Goal: Task Accomplishment & Management: Manage account settings

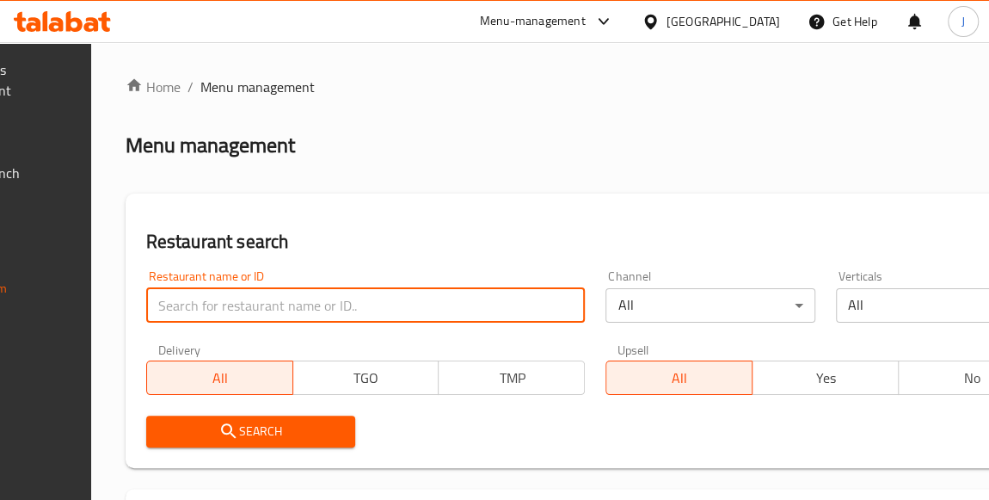
click at [268, 299] on input "search" at bounding box center [366, 305] width 440 height 34
click at [259, 305] on input "search" at bounding box center [366, 305] width 440 height 34
type input "fast food hashem"
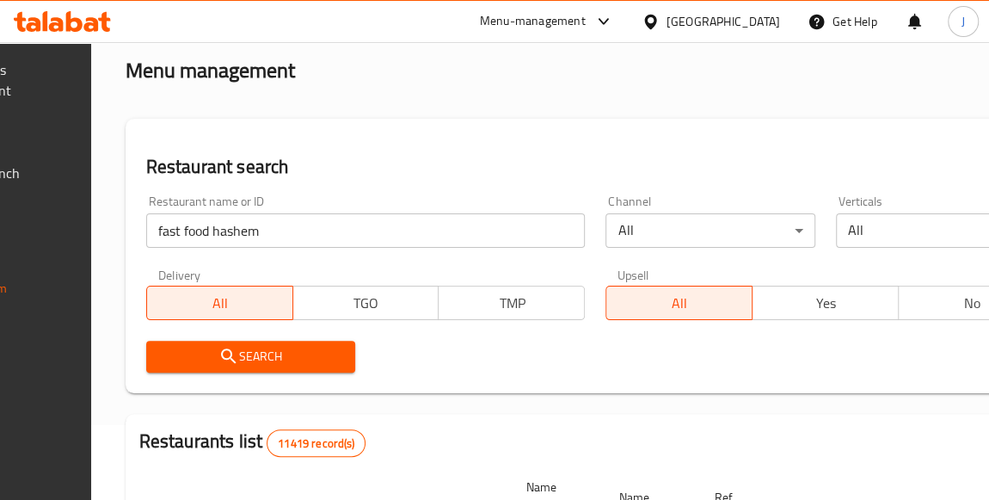
scroll to position [77, 0]
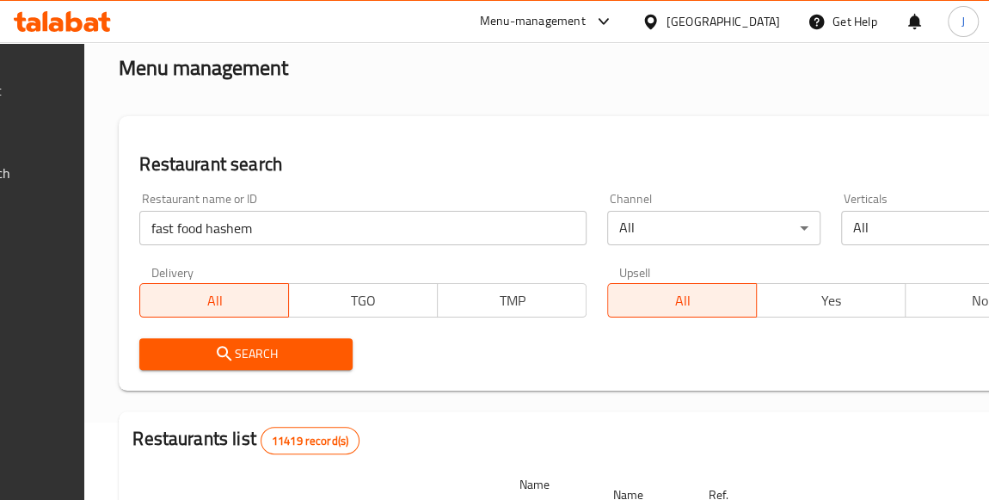
click at [319, 339] on button "Search" at bounding box center [245, 354] width 213 height 32
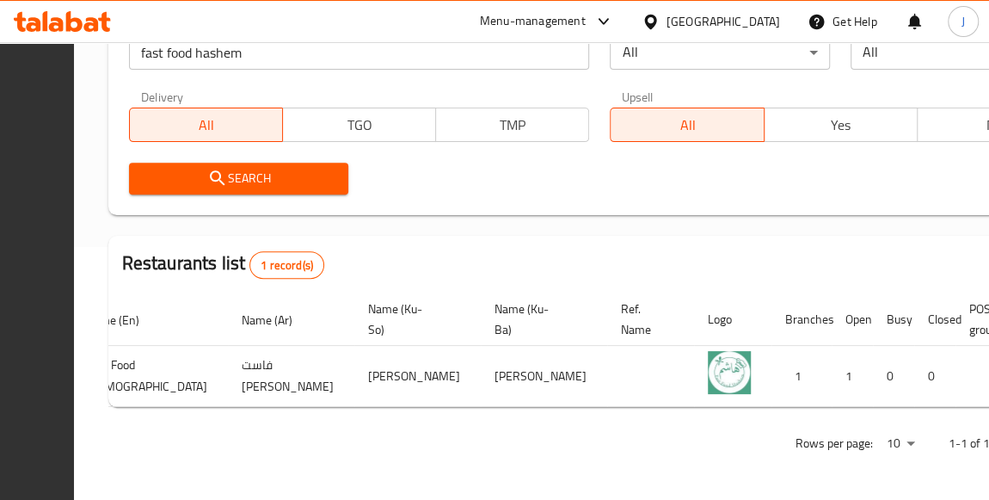
scroll to position [0, 251]
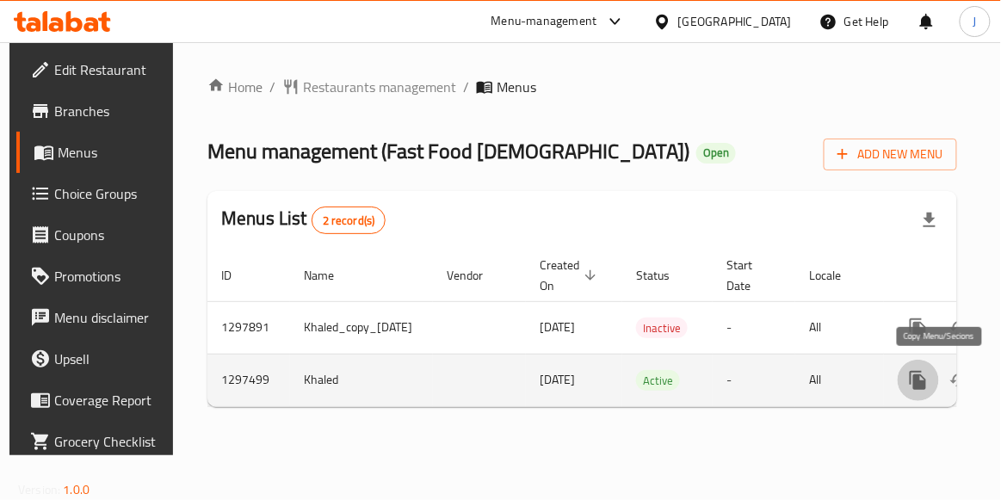
click at [926, 385] on icon "more" at bounding box center [917, 380] width 16 height 19
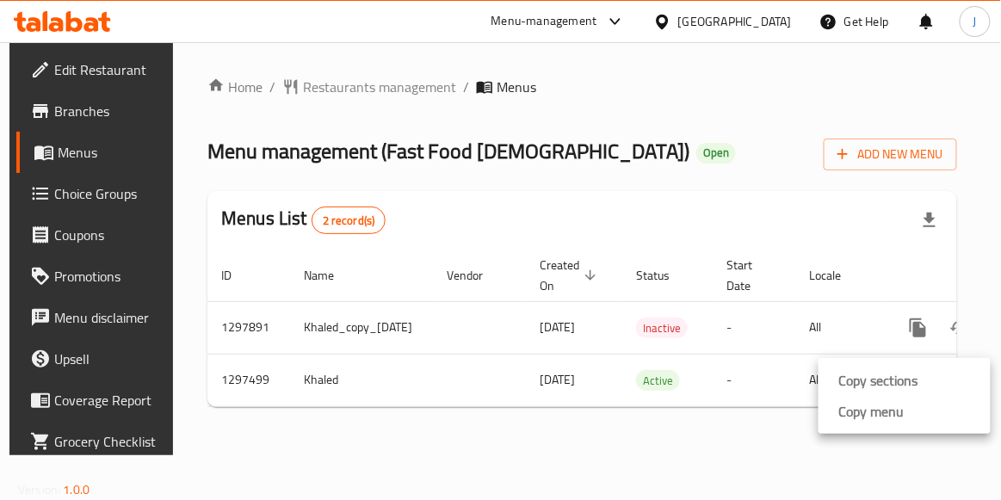
click at [658, 0] on div at bounding box center [500, 0] width 1001 height 0
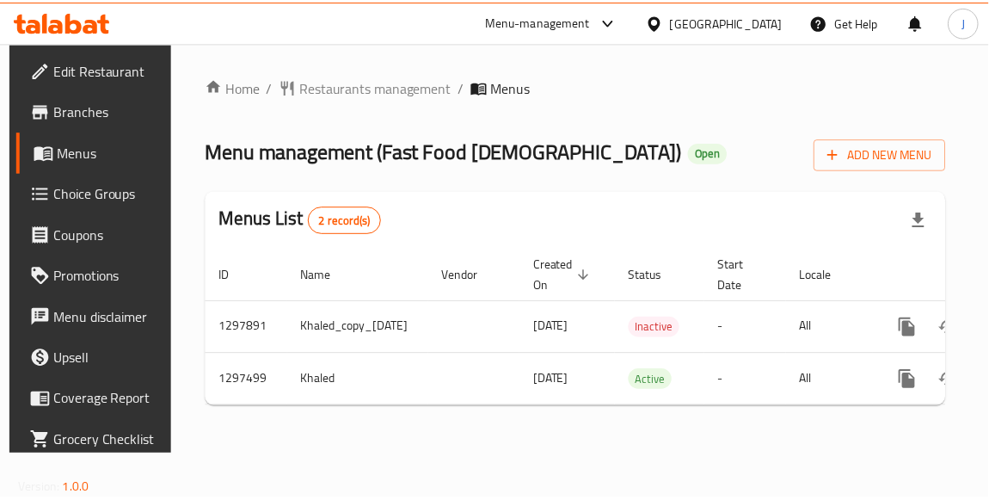
scroll to position [0, 131]
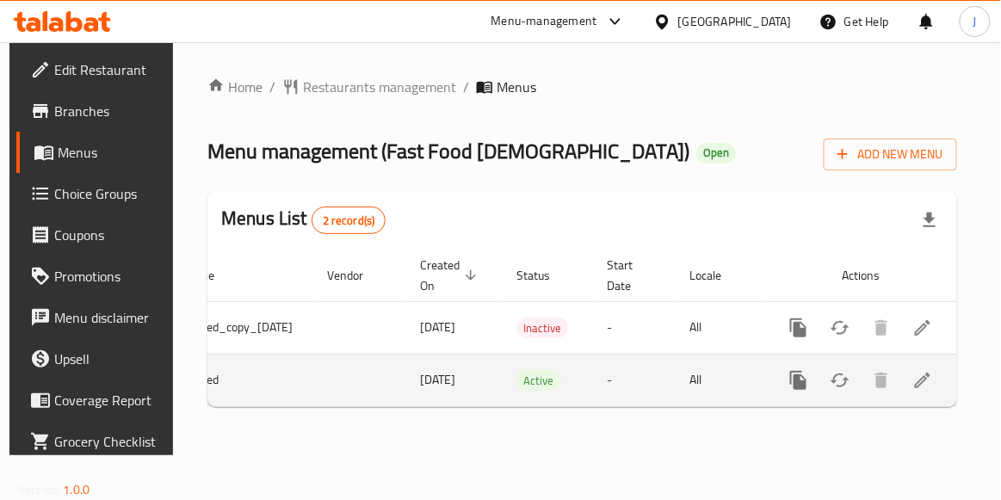
click at [926, 386] on icon "enhanced table" at bounding box center [922, 380] width 21 height 21
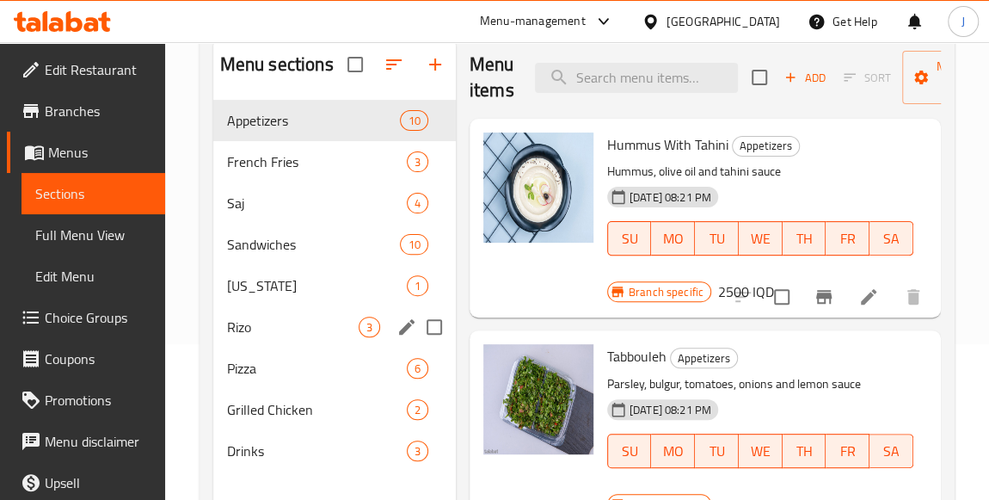
scroll to position [234, 0]
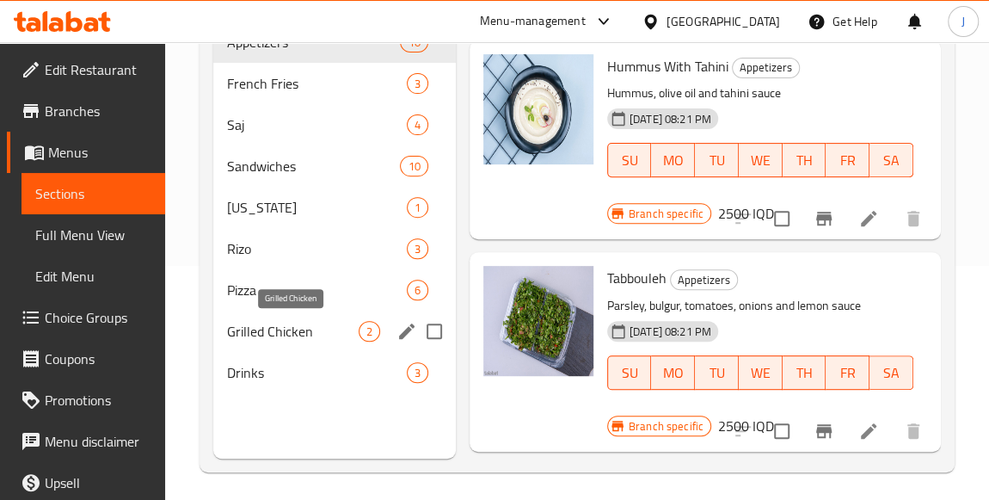
click at [312, 342] on div "Grilled Chicken 2" at bounding box center [334, 331] width 243 height 41
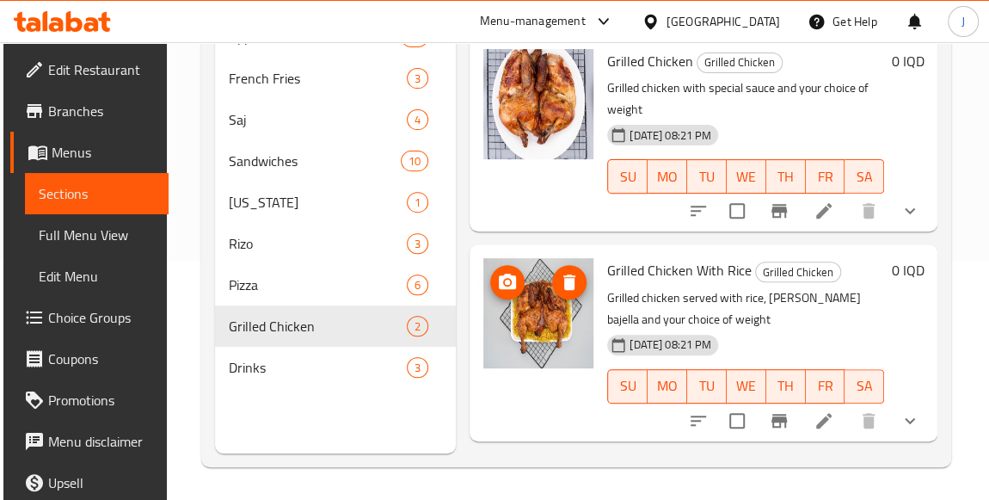
scroll to position [240, 0]
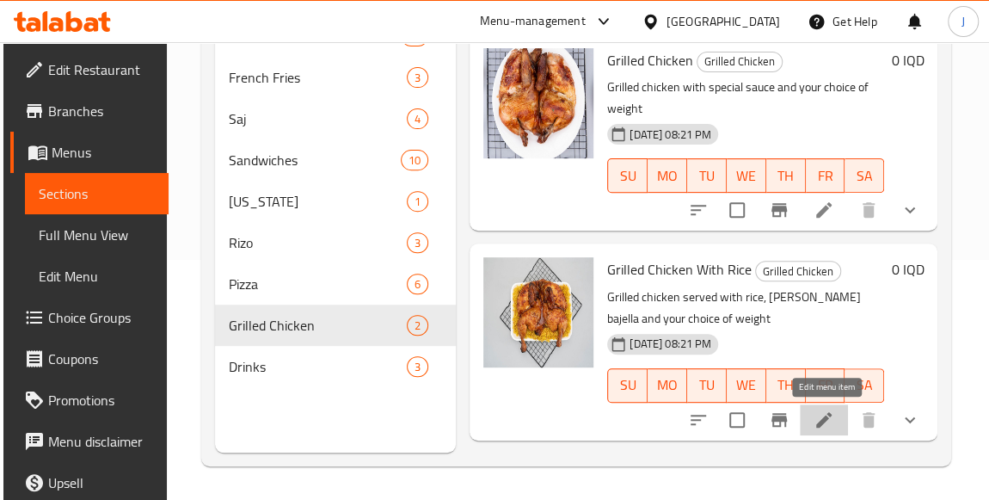
click at [835, 425] on icon at bounding box center [824, 420] width 21 height 21
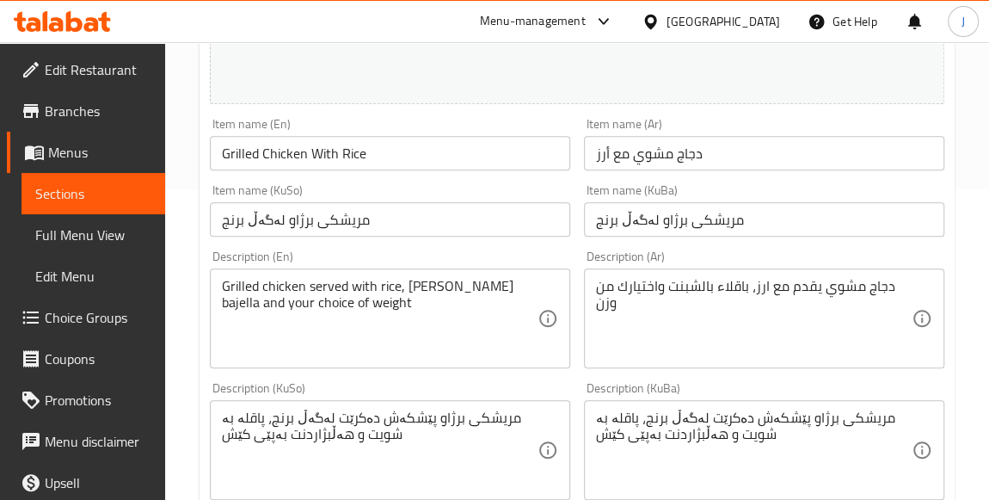
scroll to position [312, 0]
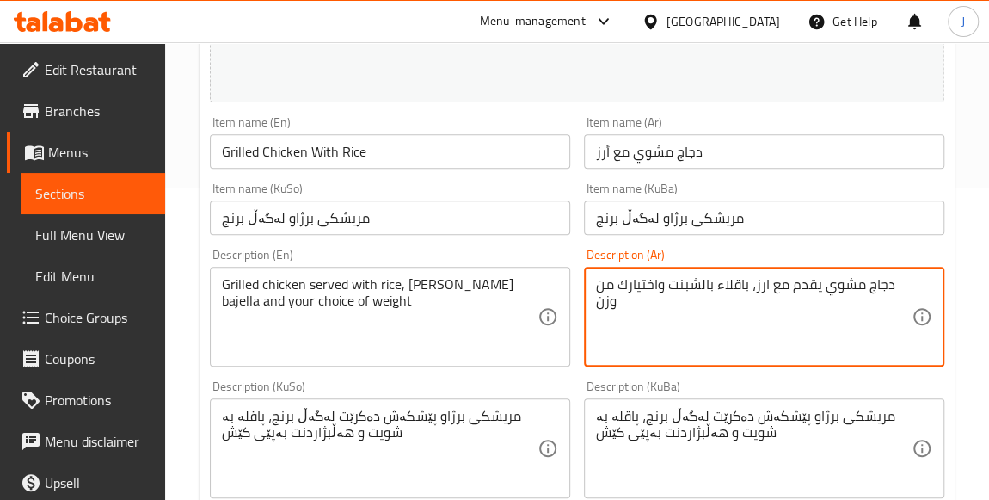
drag, startPoint x: 667, startPoint y: 282, endPoint x: 676, endPoint y: 280, distance: 9.6
click at [670, 283] on textarea "دجاج مشوي يقدم مع ارز، باقلاء بالشبنت واختيارك من وزن" at bounding box center [754, 317] width 316 height 82
drag, startPoint x: 670, startPoint y: 283, endPoint x: 761, endPoint y: 270, distance: 92.1
click at [761, 270] on div "دجاج مشوي يقدم مع ارز، باقلاء بالشبنت واختيارك من وزن Description (Ar)" at bounding box center [764, 317] width 360 height 100
type textarea "دجاج مشوي يقدم مع [PERSON_NAME] واختيارك من وزن"
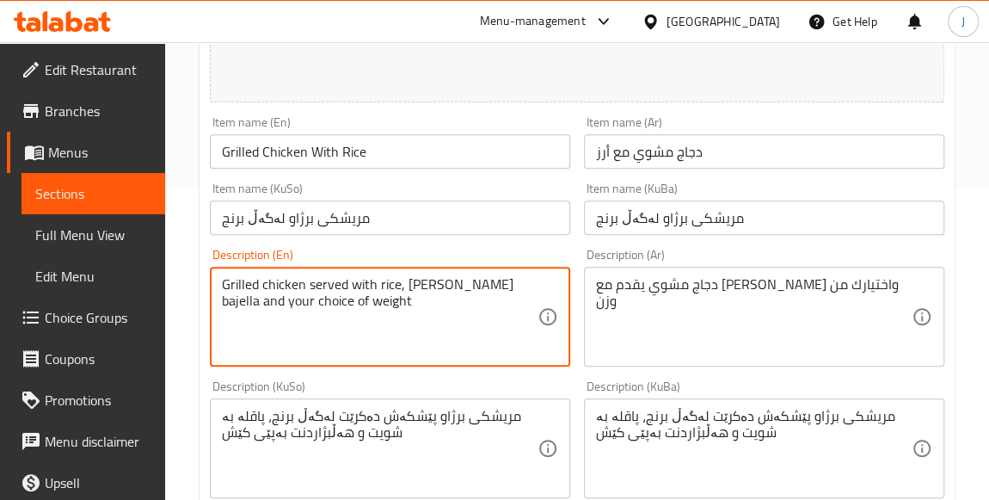
drag, startPoint x: 462, startPoint y: 285, endPoint x: 379, endPoint y: 285, distance: 82.6
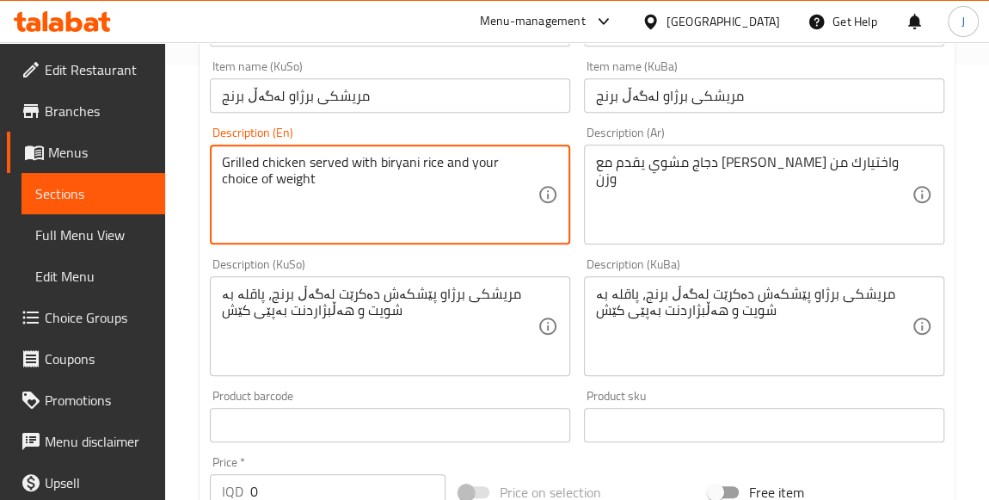
scroll to position [426, 0]
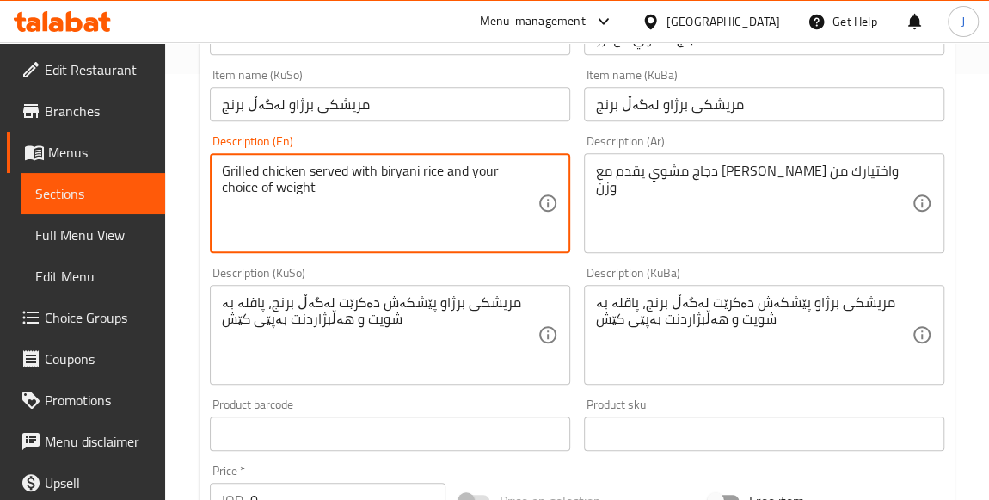
type textarea "Grilled chicken served with biryani rice and your choice of weight"
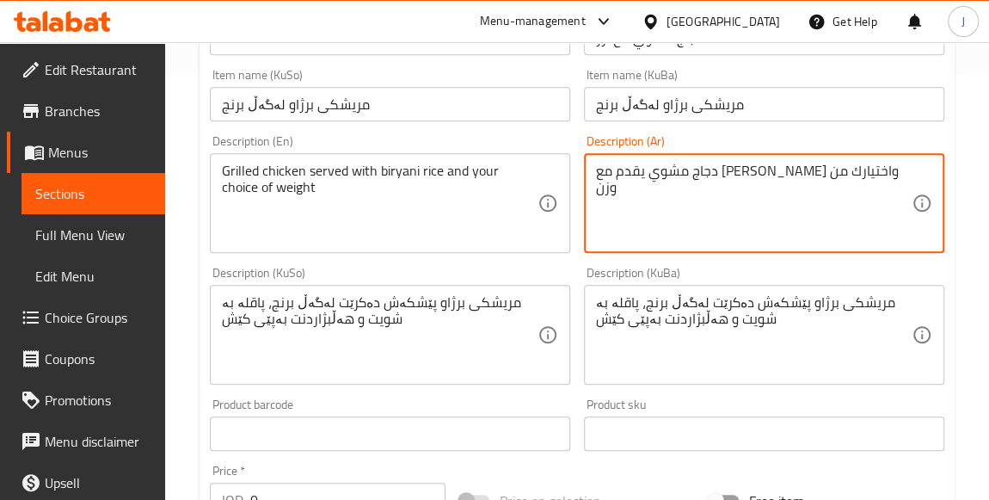
drag, startPoint x: 693, startPoint y: 173, endPoint x: 738, endPoint y: 163, distance: 45.9
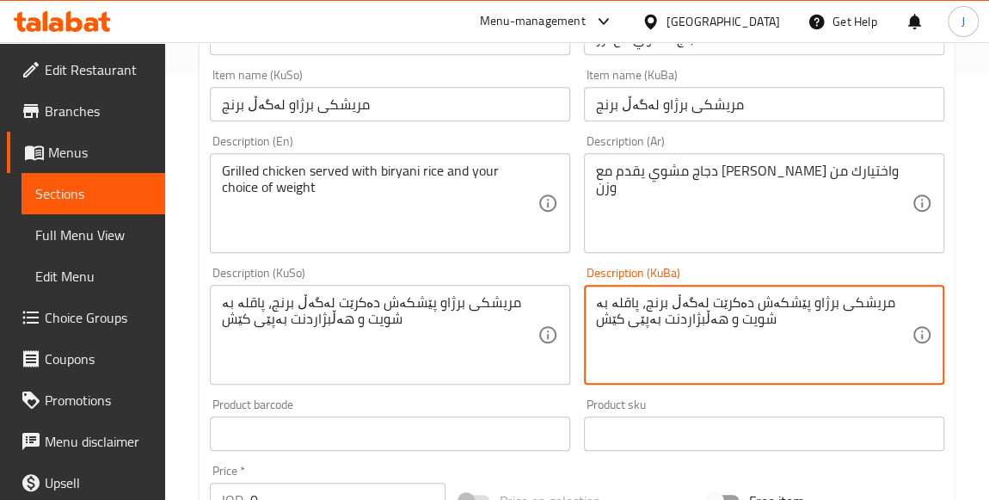
drag, startPoint x: 670, startPoint y: 303, endPoint x: 596, endPoint y: 304, distance: 74.0
type textarea "مریشکی برژاو پێشکەش دەکرێت لەگەڵ برنج، برياني و هەڵبژاردنت بەپێی کێش"
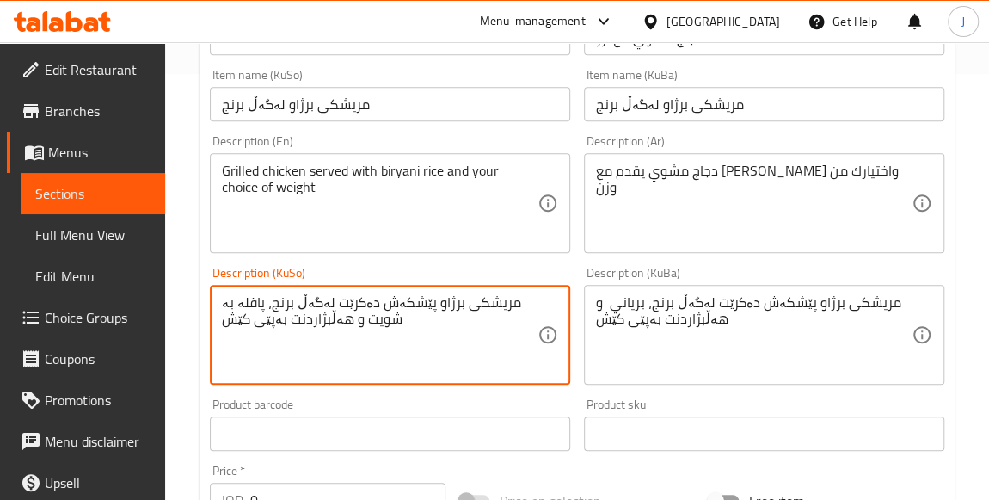
drag, startPoint x: 222, startPoint y: 300, endPoint x: 300, endPoint y: 293, distance: 78.7
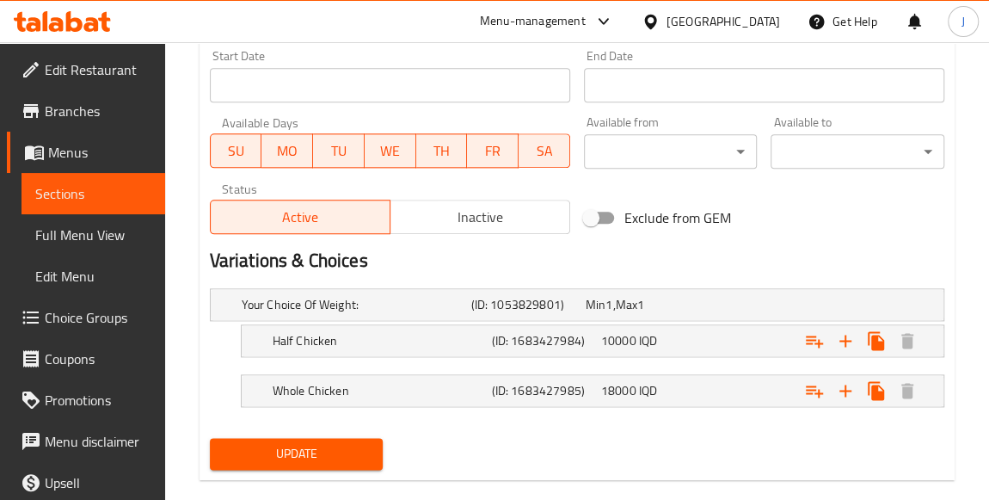
scroll to position [974, 0]
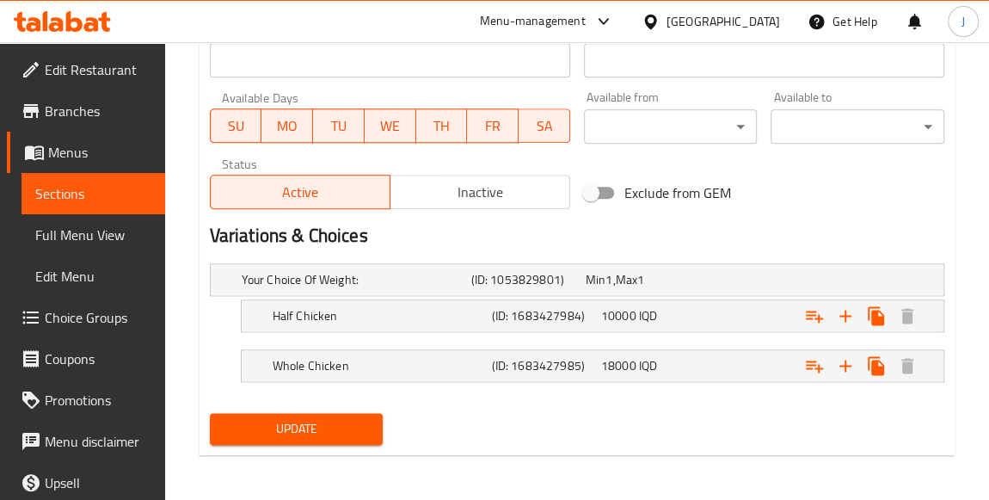
type textarea "مریشکی برژاو پێشکەش دەکرێت لەگەڵ برنج، برياني و هەڵبژاردنت بەپێی کێش"
click at [349, 433] on span "Update" at bounding box center [297, 429] width 146 height 22
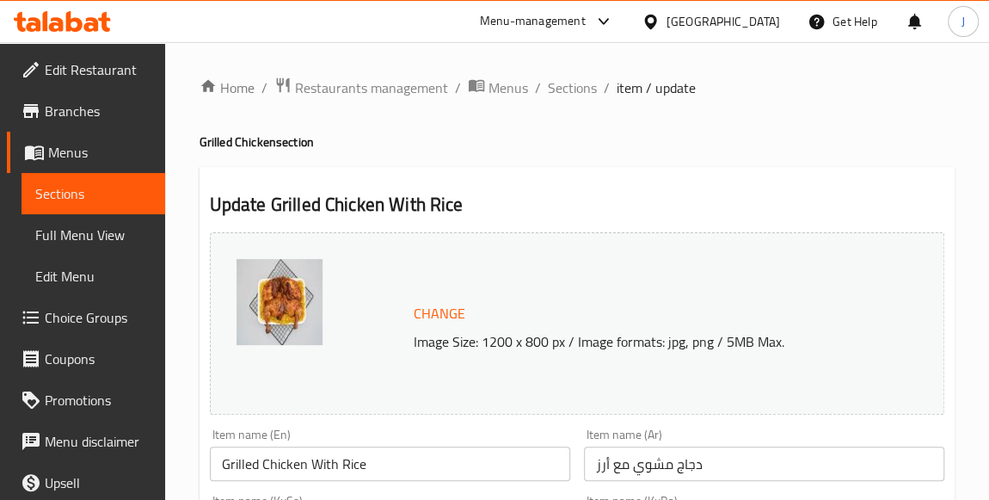
scroll to position [234, 0]
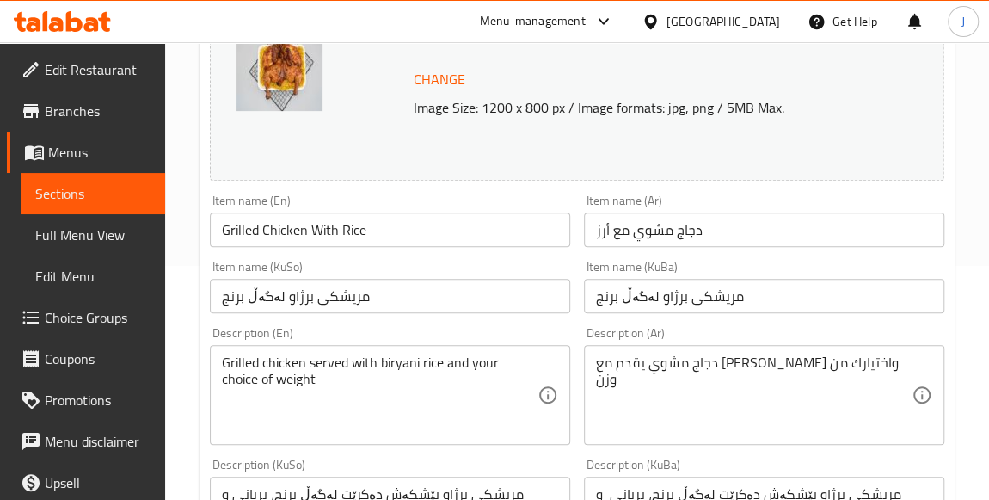
click at [91, 83] on link "Edit Restaurant" at bounding box center [86, 69] width 158 height 41
